Goal: Information Seeking & Learning: Learn about a topic

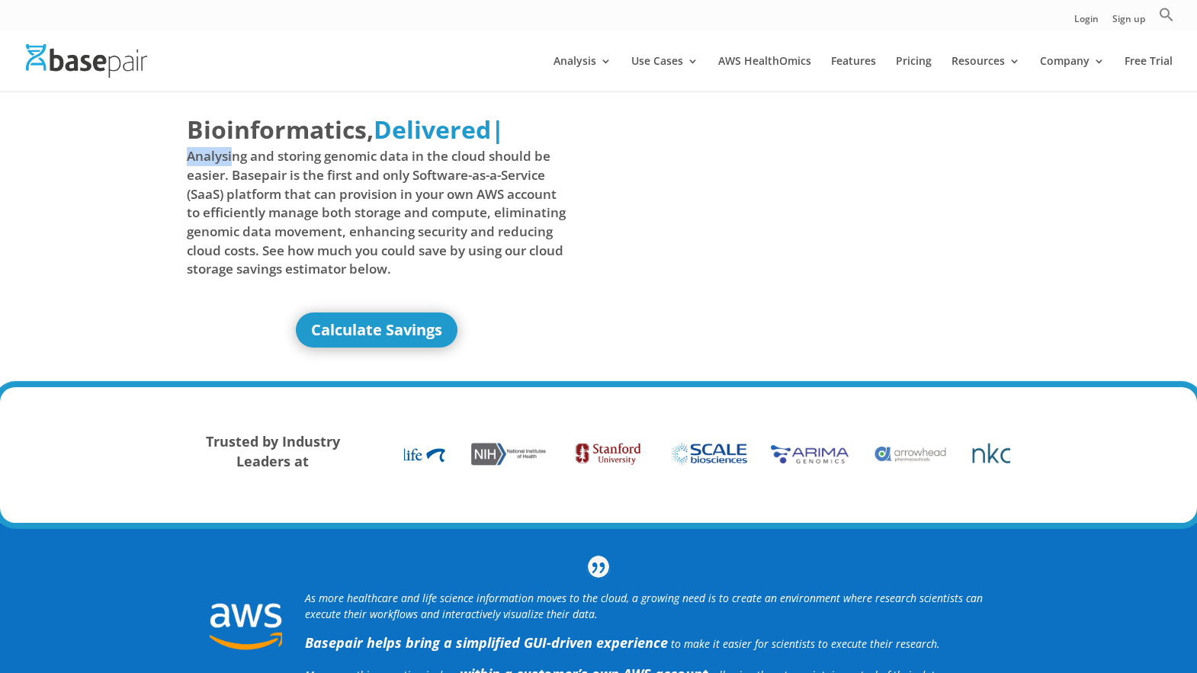
drag, startPoint x: 231, startPoint y: 147, endPoint x: 462, endPoint y: 147, distance: 231.0
click at [462, 147] on span "Analysing and storing genomic data in the cloud should be easier. Basepair is t…" at bounding box center [377, 212] width 380 height 131
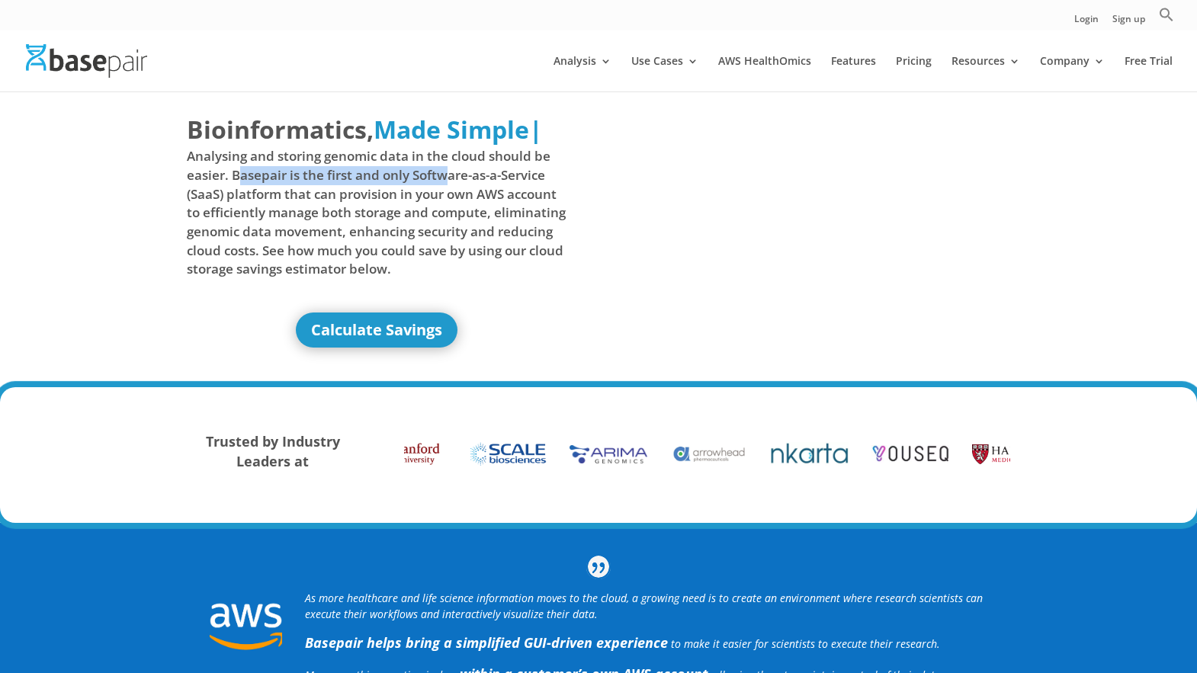
drag, startPoint x: 237, startPoint y: 181, endPoint x: 452, endPoint y: 184, distance: 215.0
click at [452, 184] on span "Analysing and storing genomic data in the cloud should be easier. Basepair is t…" at bounding box center [377, 212] width 380 height 131
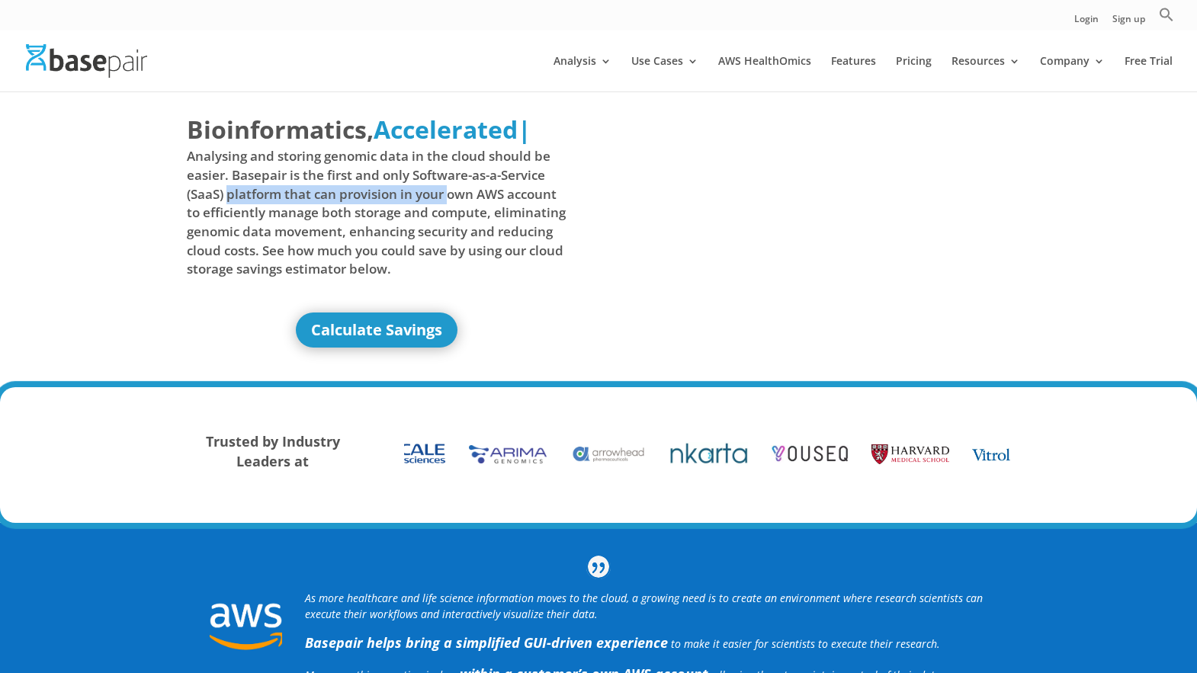
drag, startPoint x: 229, startPoint y: 201, endPoint x: 448, endPoint y: 197, distance: 219.6
click at [448, 197] on span "Analysing and storing genomic data in the cloud should be easier. Basepair is t…" at bounding box center [377, 212] width 380 height 131
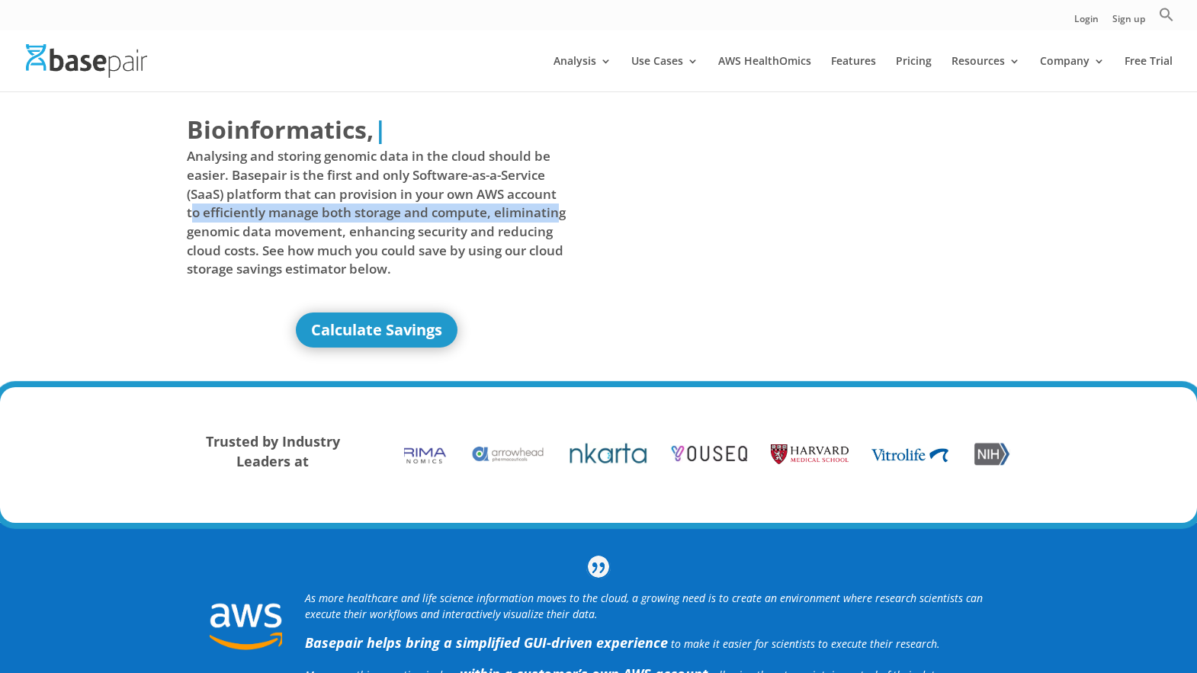
drag, startPoint x: 190, startPoint y: 215, endPoint x: 559, endPoint y: 214, distance: 369.0
click at [559, 214] on span "Analysing and storing genomic data in the cloud should be easier. Basepair is t…" at bounding box center [377, 212] width 380 height 131
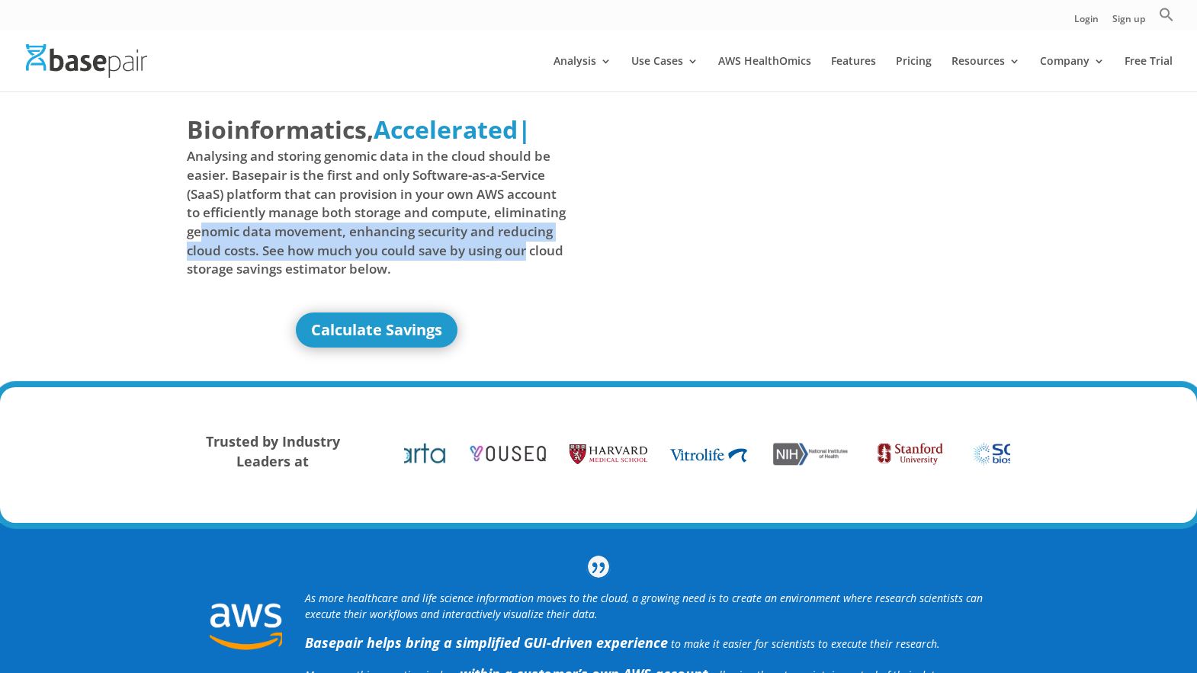
drag, startPoint x: 198, startPoint y: 233, endPoint x: 541, endPoint y: 252, distance: 343.7
click at [541, 252] on span "Analysing and storing genomic data in the cloud should be easier. Basepair is t…" at bounding box center [377, 212] width 380 height 131
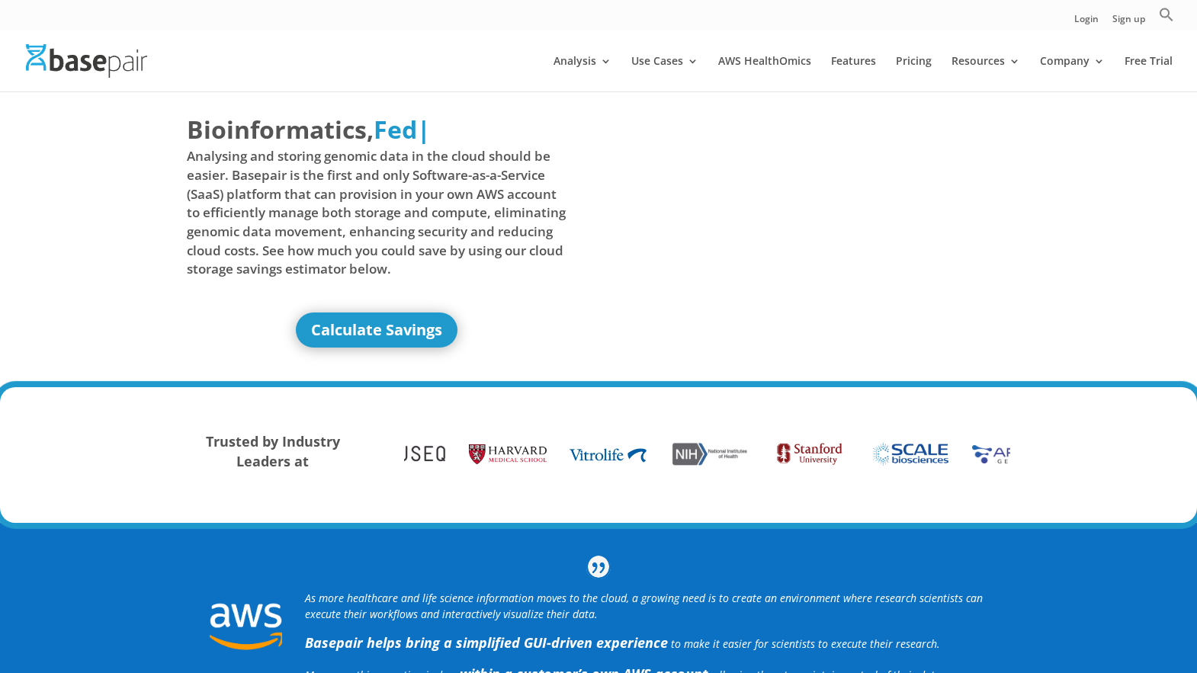
click at [515, 293] on div "Bioinformatics, Delivered Made Simple Accelerated Federated Fed | Analysing and…" at bounding box center [377, 230] width 380 height 236
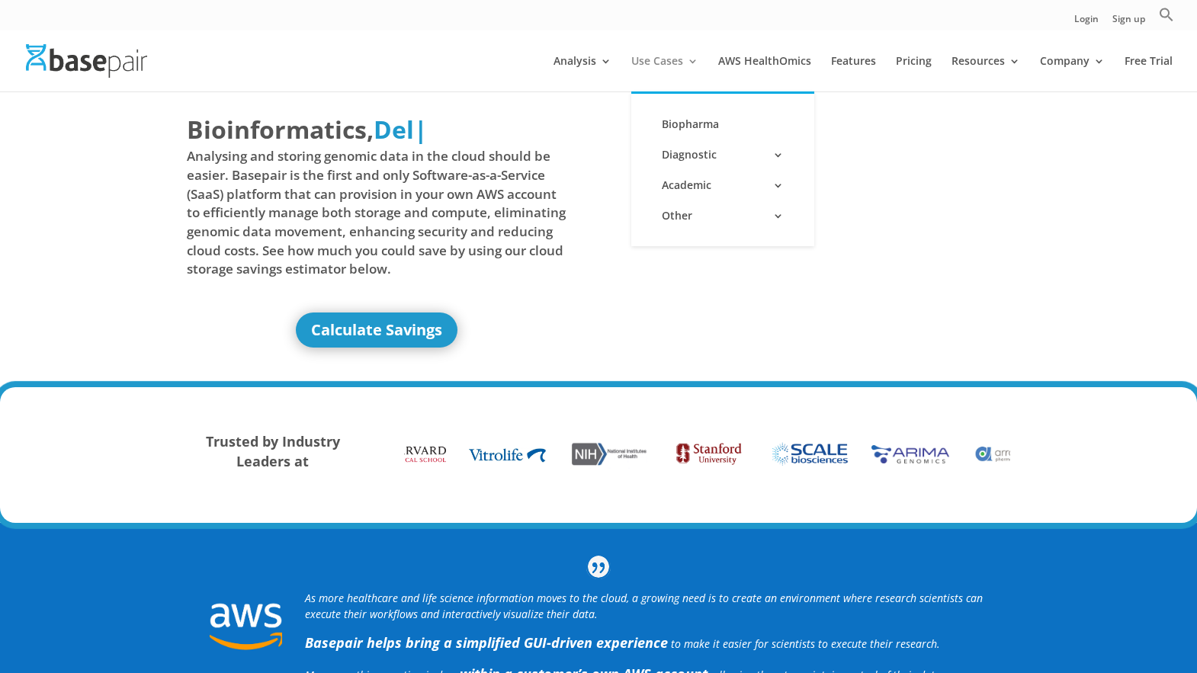
click at [698, 60] on link "Use Cases" at bounding box center [664, 74] width 67 height 36
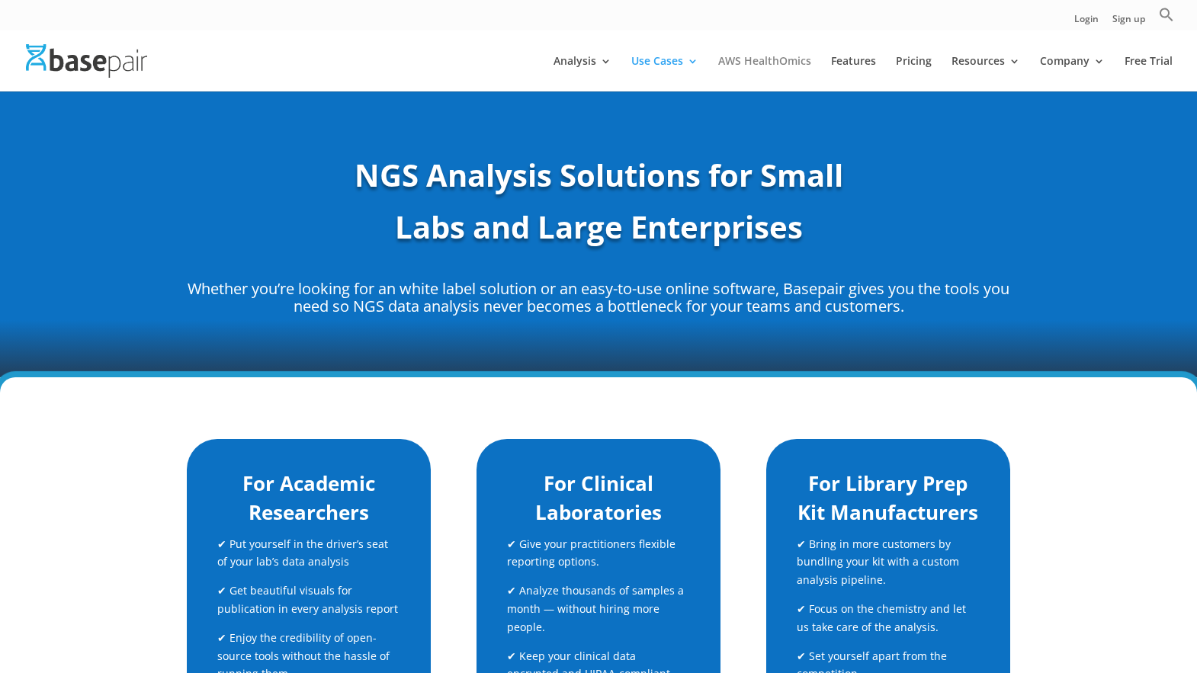
click at [747, 63] on link "AWS HealthOmics" at bounding box center [764, 74] width 93 height 36
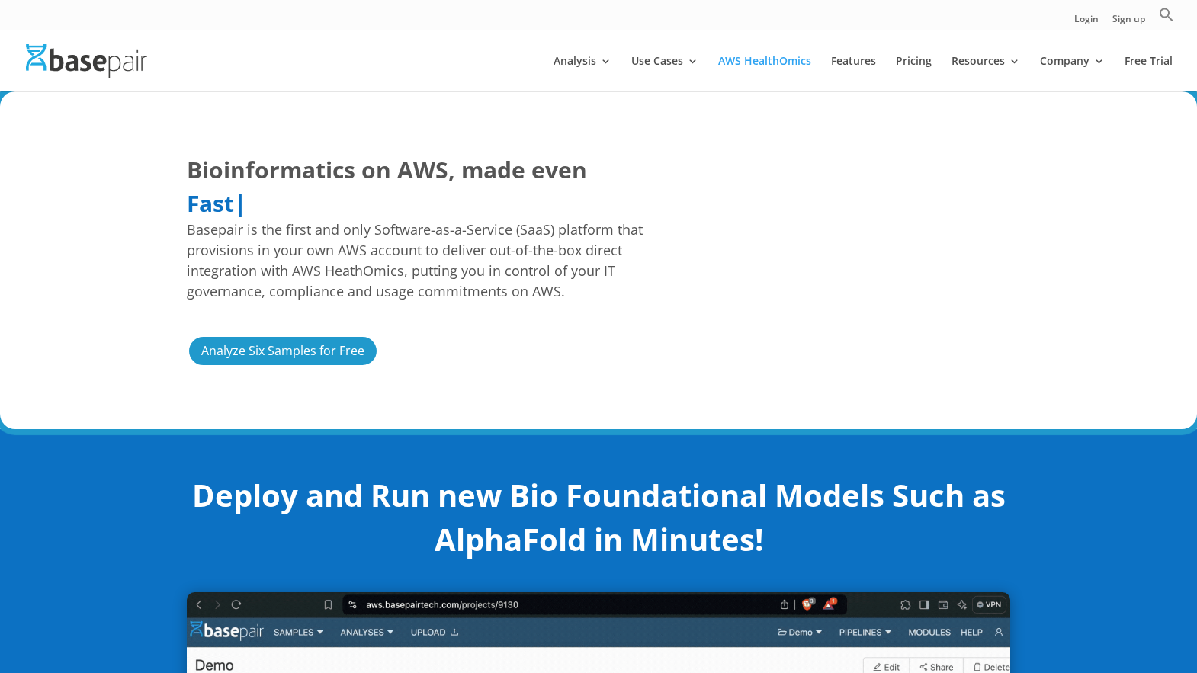
click at [1051, 222] on div "Bioinformatics on AWS, made even Easier Faster More Cost Predictable Fast | Bas…" at bounding box center [598, 260] width 1197 height 338
